Goal: Navigation & Orientation: Find specific page/section

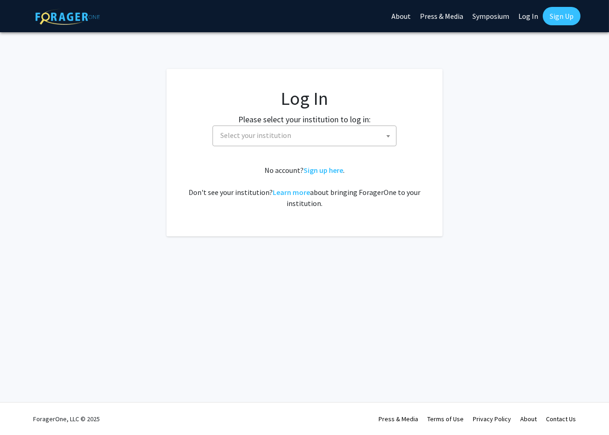
click at [292, 131] on span "Select your institution" at bounding box center [307, 135] width 180 height 19
click at [284, 131] on span "East Carolina University" at bounding box center [307, 135] width 180 height 19
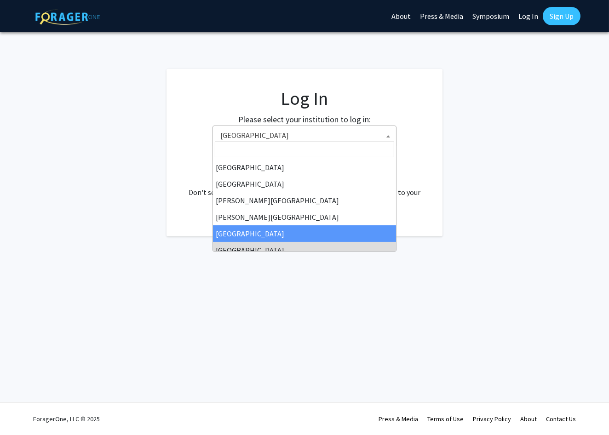
select select "6"
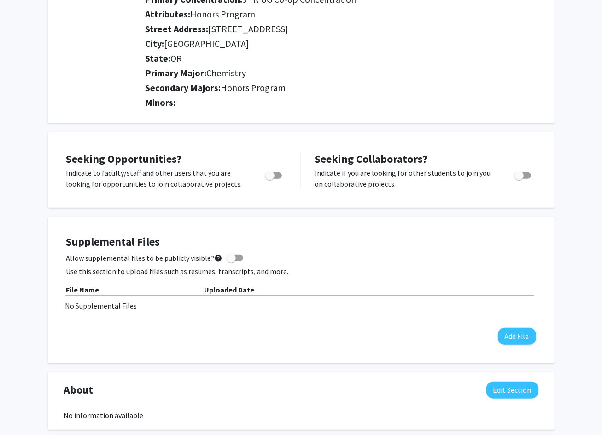
scroll to position [204, 0]
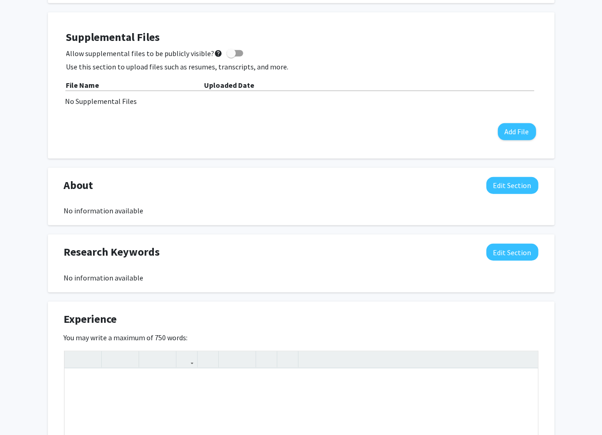
scroll to position [409, 0]
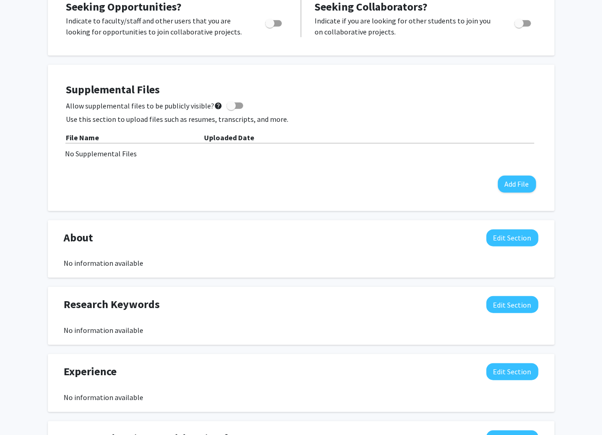
scroll to position [456, 0]
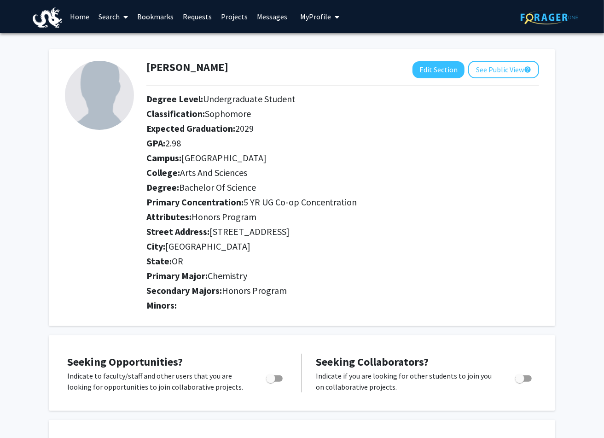
click at [239, 18] on link "Projects" at bounding box center [234, 16] width 36 height 32
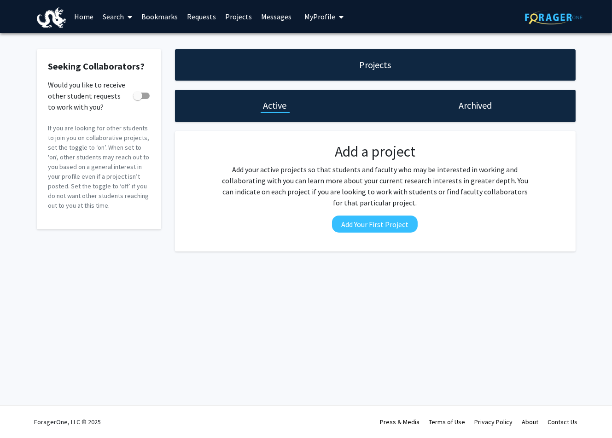
click at [163, 15] on link "Bookmarks" at bounding box center [160, 16] width 46 height 32
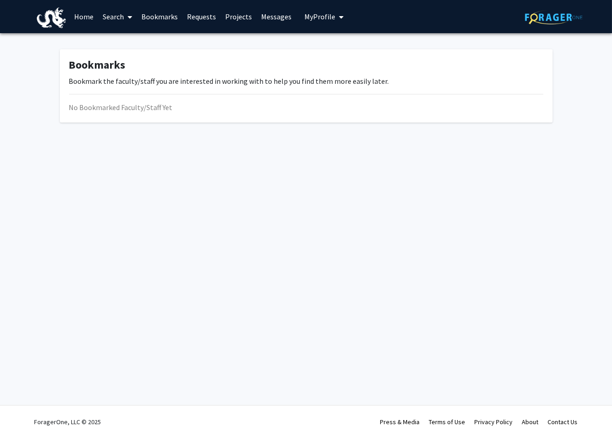
click at [88, 18] on link "Home" at bounding box center [84, 16] width 29 height 32
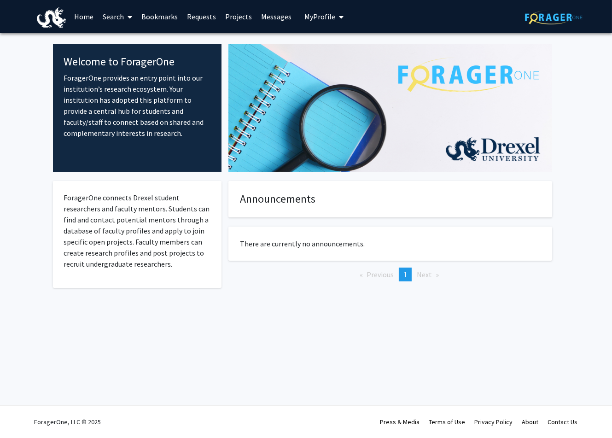
click at [317, 18] on span "My Profile" at bounding box center [319, 16] width 31 height 9
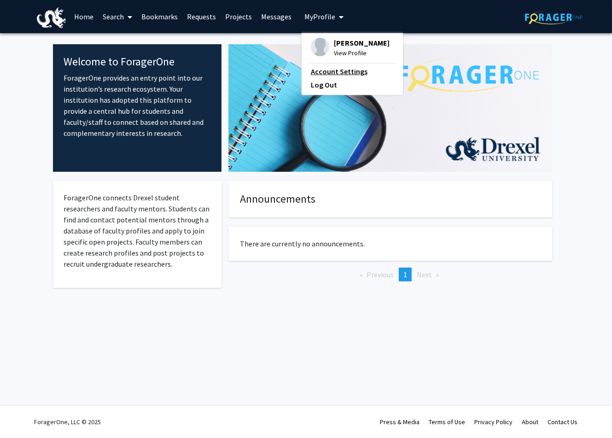
click at [330, 74] on link "Account Settings" at bounding box center [352, 71] width 83 height 11
